Goal: Information Seeking & Learning: Learn about a topic

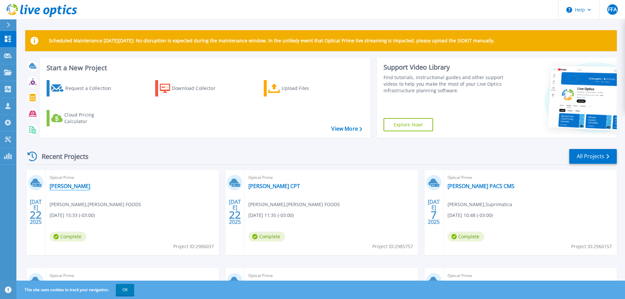
click at [70, 187] on link "[PERSON_NAME]" at bounding box center [70, 186] width 41 height 7
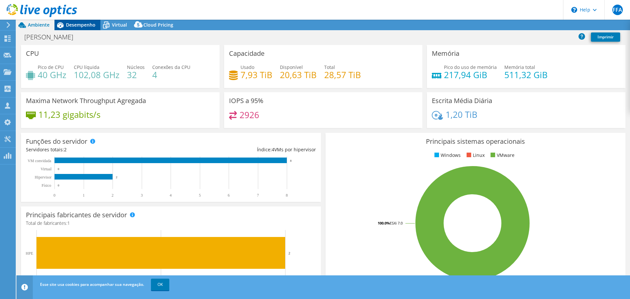
select select "USD"
click at [76, 26] on span "Desempenho" at bounding box center [81, 25] width 30 height 6
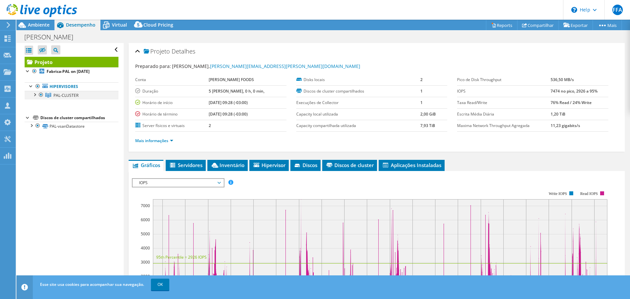
click at [33, 95] on div at bounding box center [34, 94] width 7 height 7
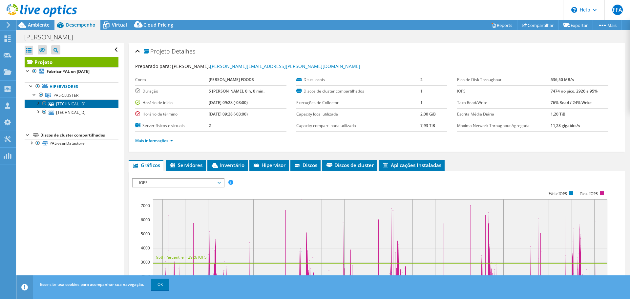
click at [74, 105] on link "[TECHNICAL_ID]" at bounding box center [72, 103] width 94 height 9
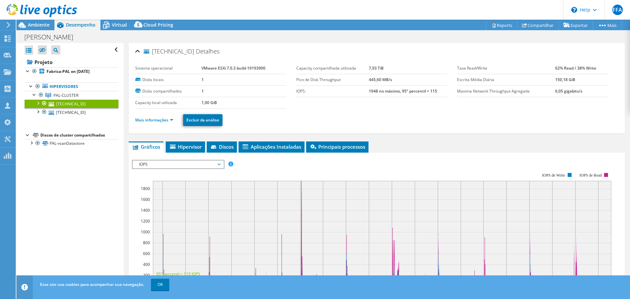
click at [164, 123] on li "Mais informações" at bounding box center [156, 120] width 42 height 7
click at [167, 119] on link "Mais informações" at bounding box center [154, 120] width 38 height 6
